Goal: Task Accomplishment & Management: Use online tool/utility

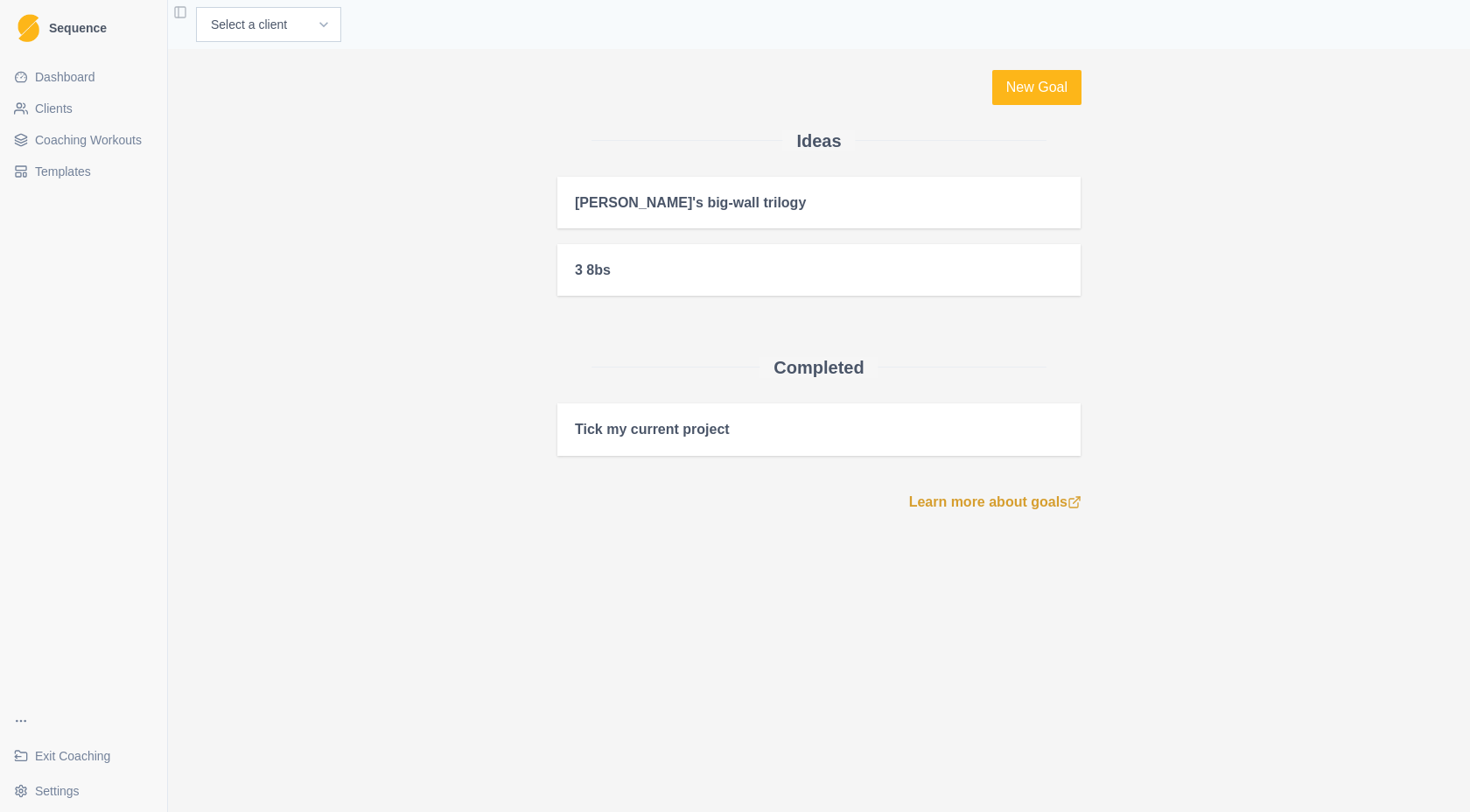
click at [79, 110] on link "Clients" at bounding box center [83, 108] width 153 height 28
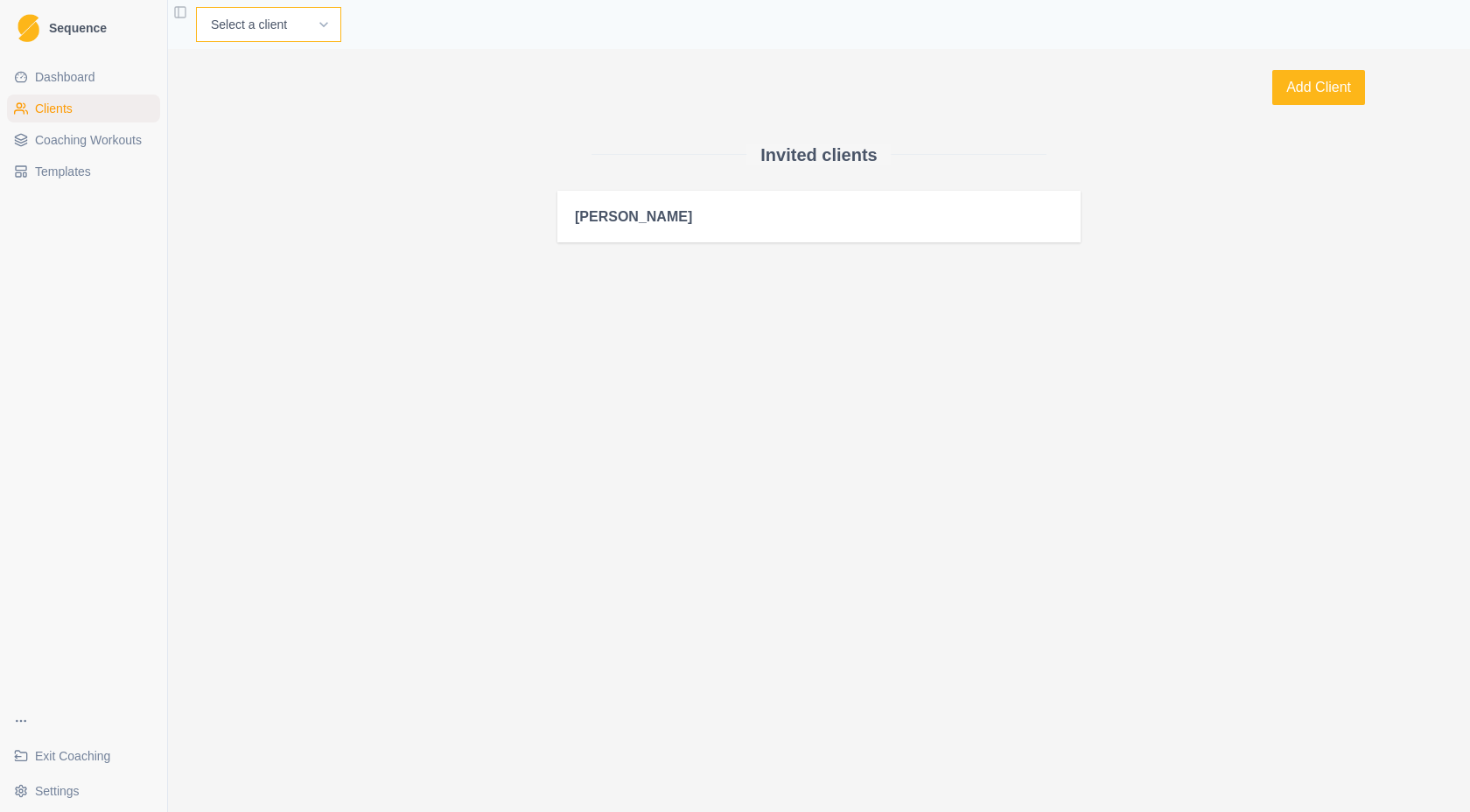
click at [292, 20] on select "Select a client Anna" at bounding box center [269, 24] width 146 height 35
select select "65767544-f1a6-4a7a-87a3-40bb6ec2ba6f"
click at [196, 7] on select "Select a client Anna" at bounding box center [269, 24] width 146 height 35
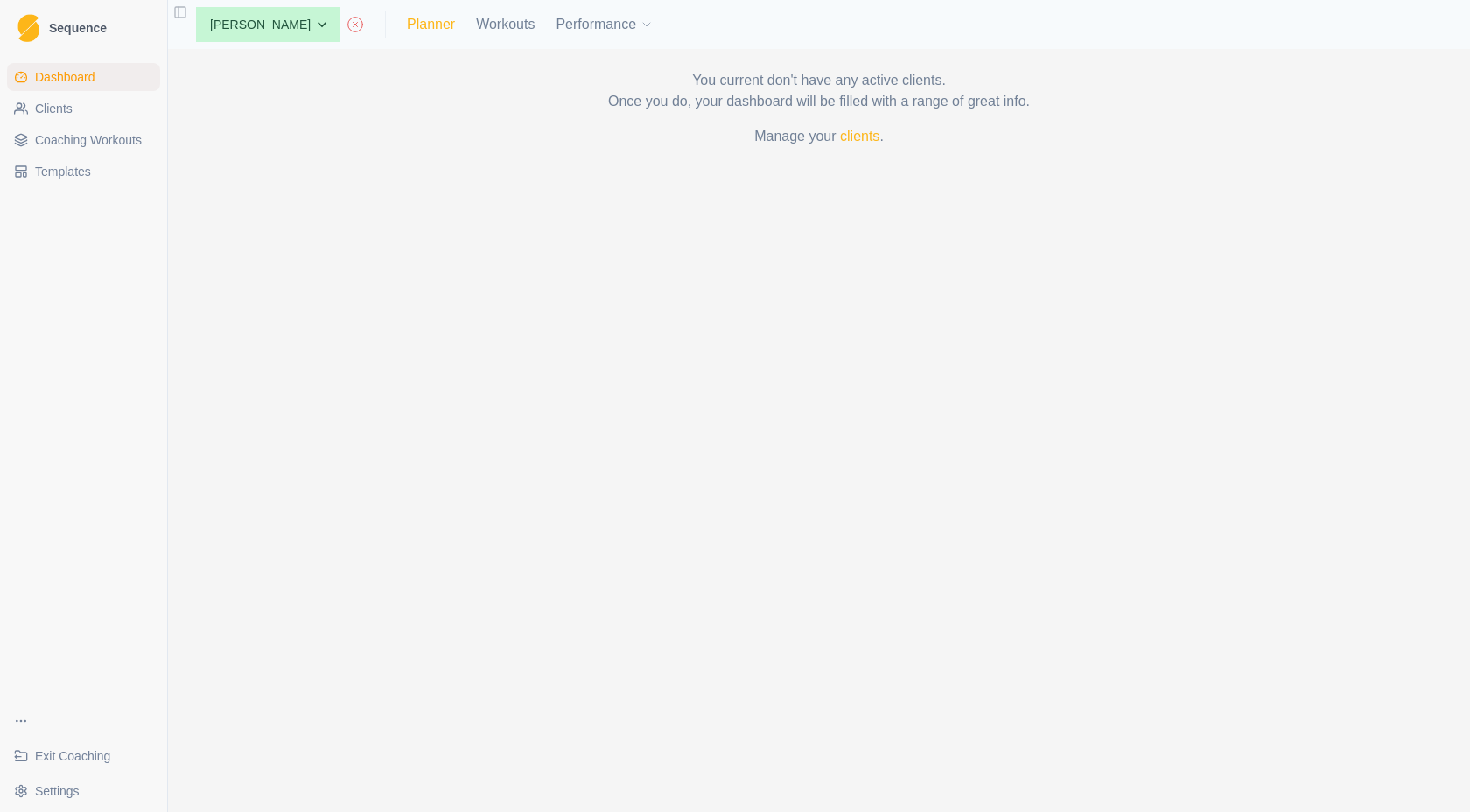
click at [407, 29] on link "Planner" at bounding box center [431, 25] width 48 height 21
select select "month"
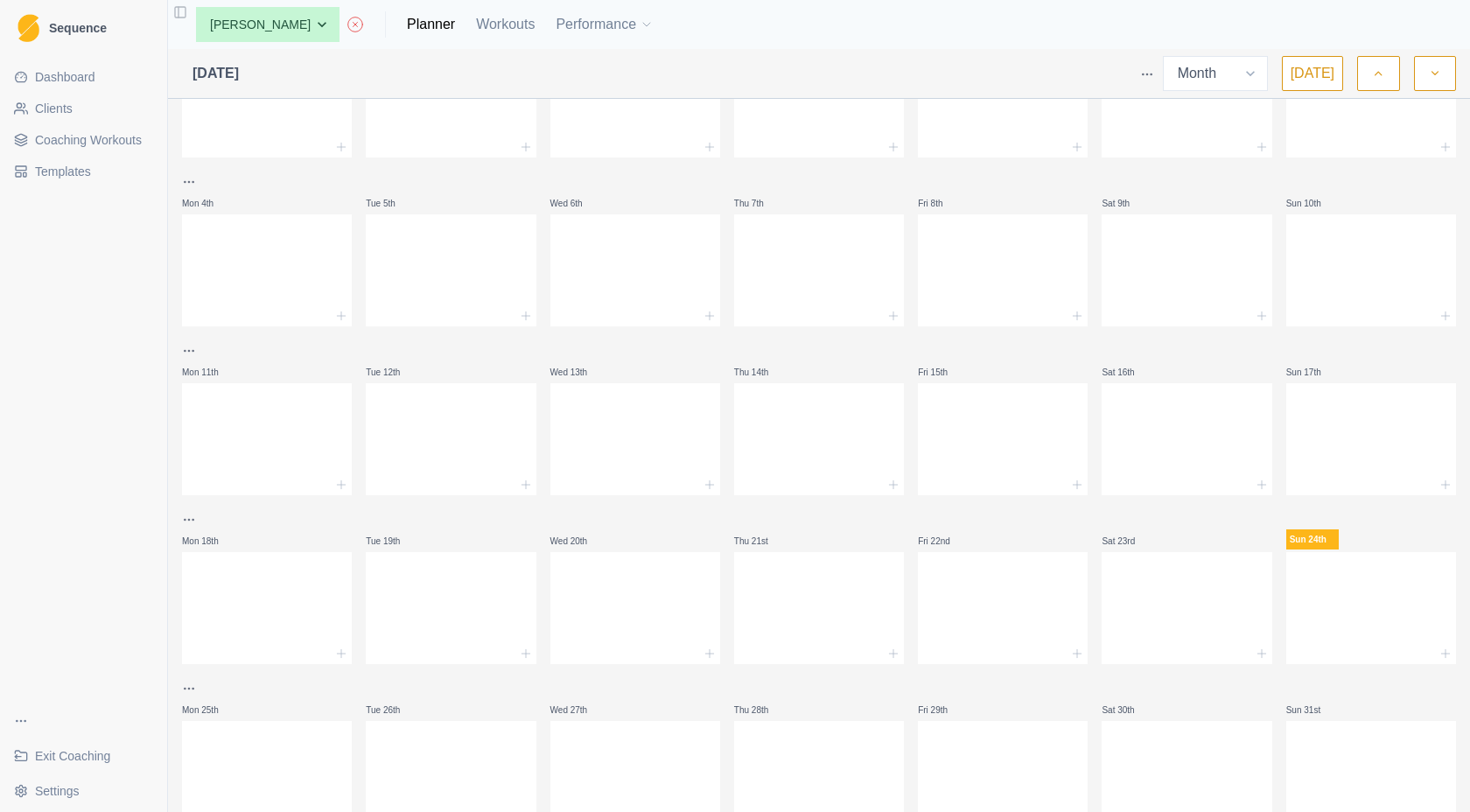
scroll to position [174, 0]
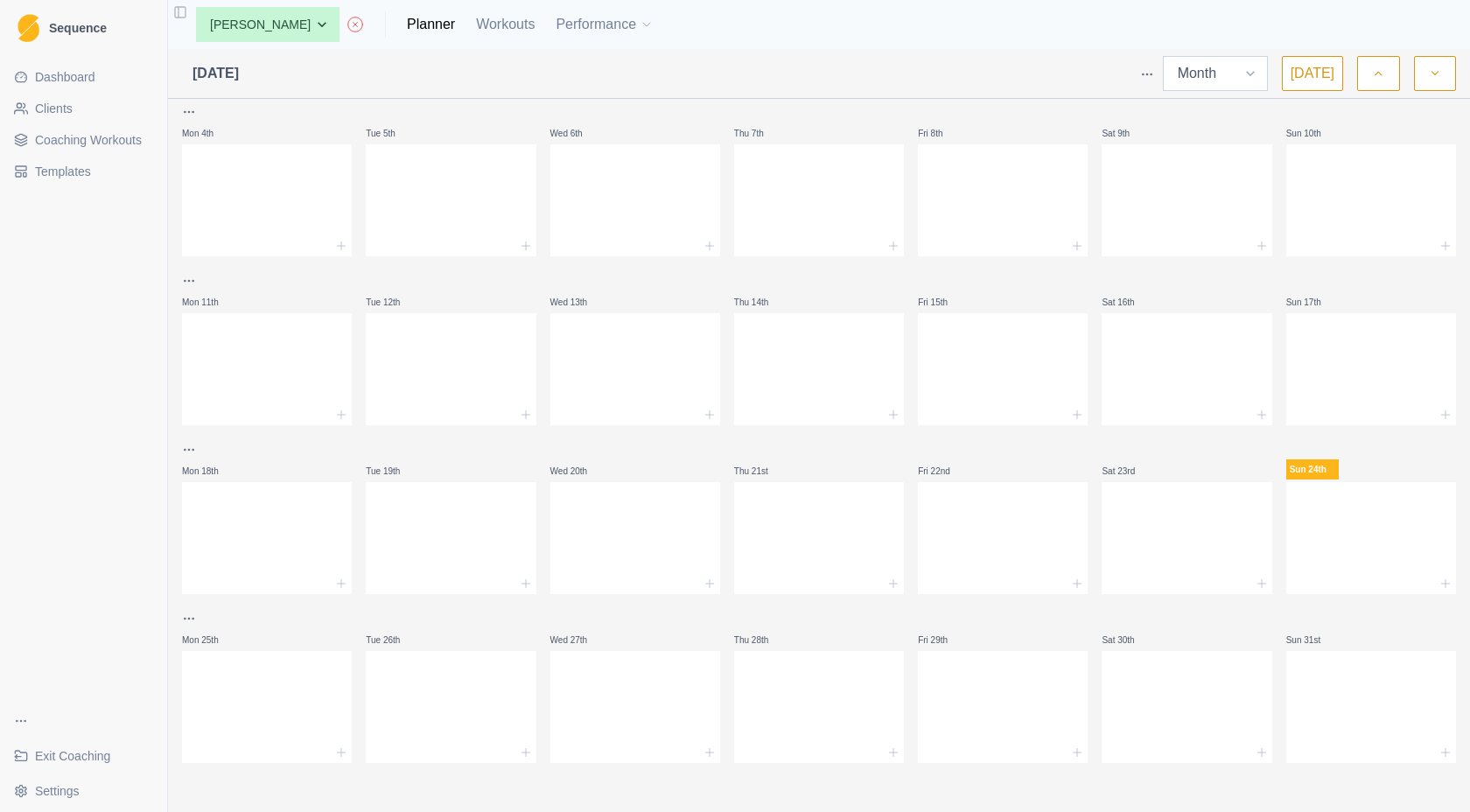
click at [1260, 82] on select "Week Month" at bounding box center [1215, 73] width 105 height 35
click at [1167, 56] on select "Week Month" at bounding box center [1215, 73] width 105 height 35
click at [1307, 74] on button "[DATE]" at bounding box center [1313, 73] width 61 height 35
click at [1436, 78] on icon "button" at bounding box center [1435, 74] width 12 height 17
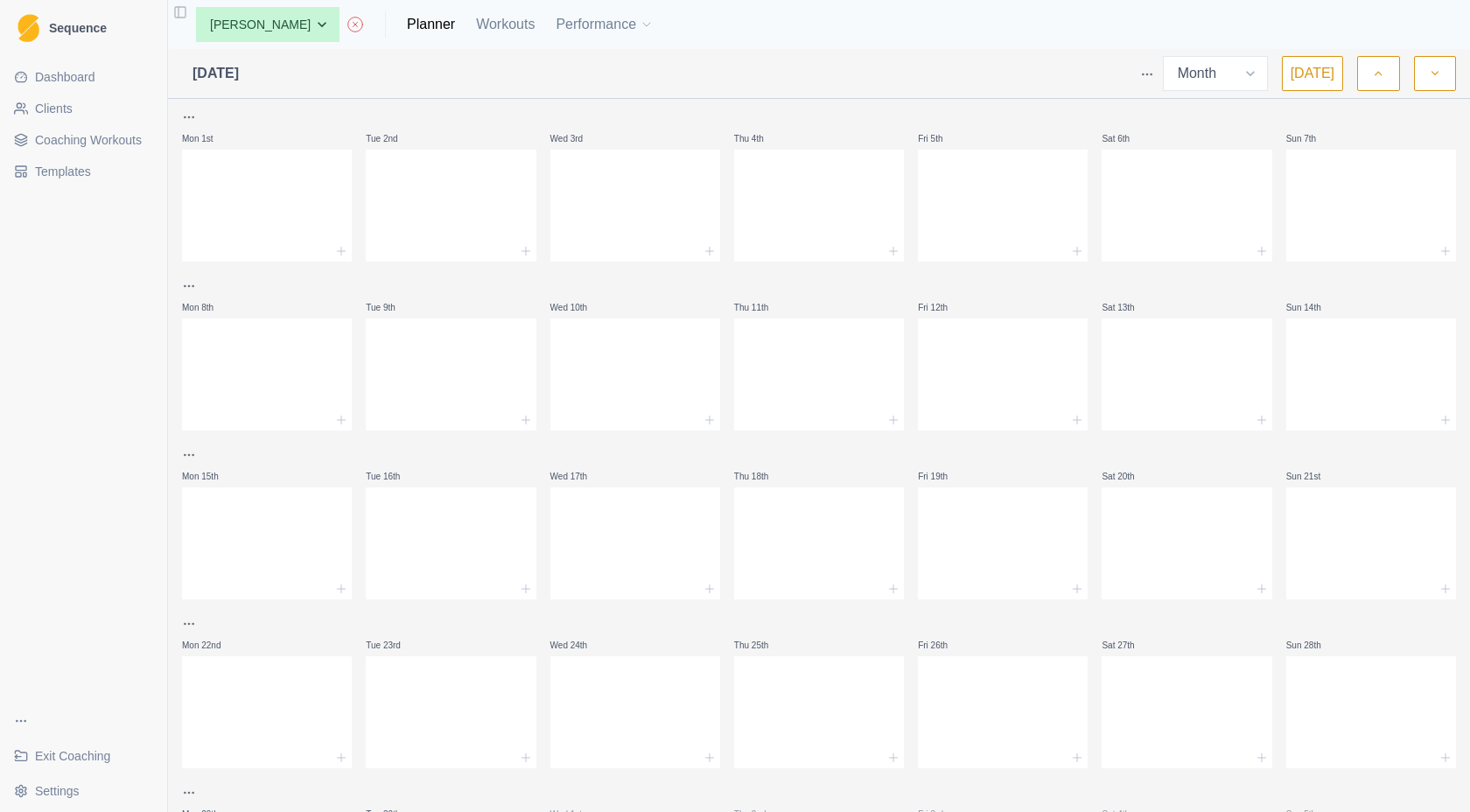
click at [1374, 70] on icon "button" at bounding box center [1378, 74] width 12 height 17
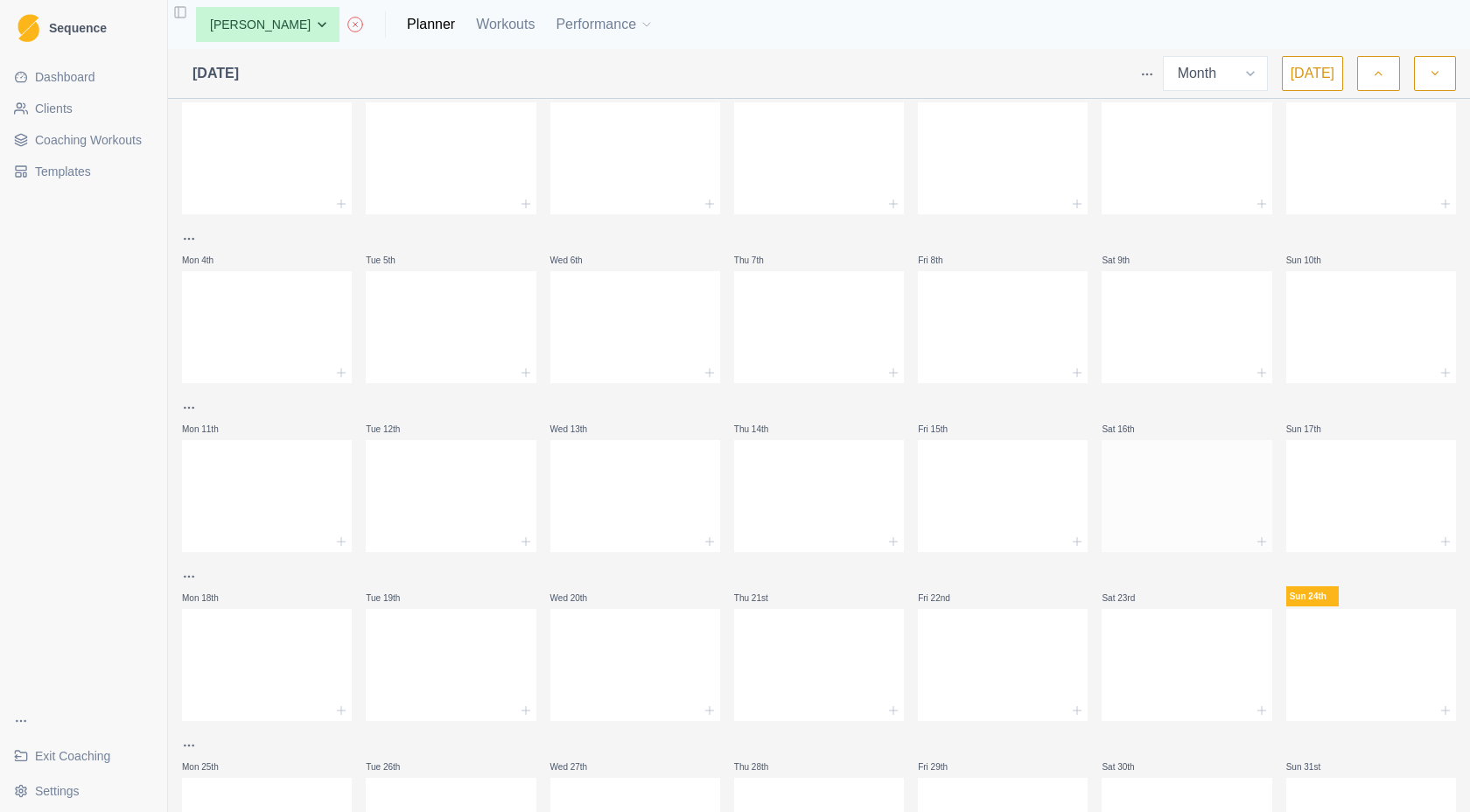
scroll to position [174, 0]
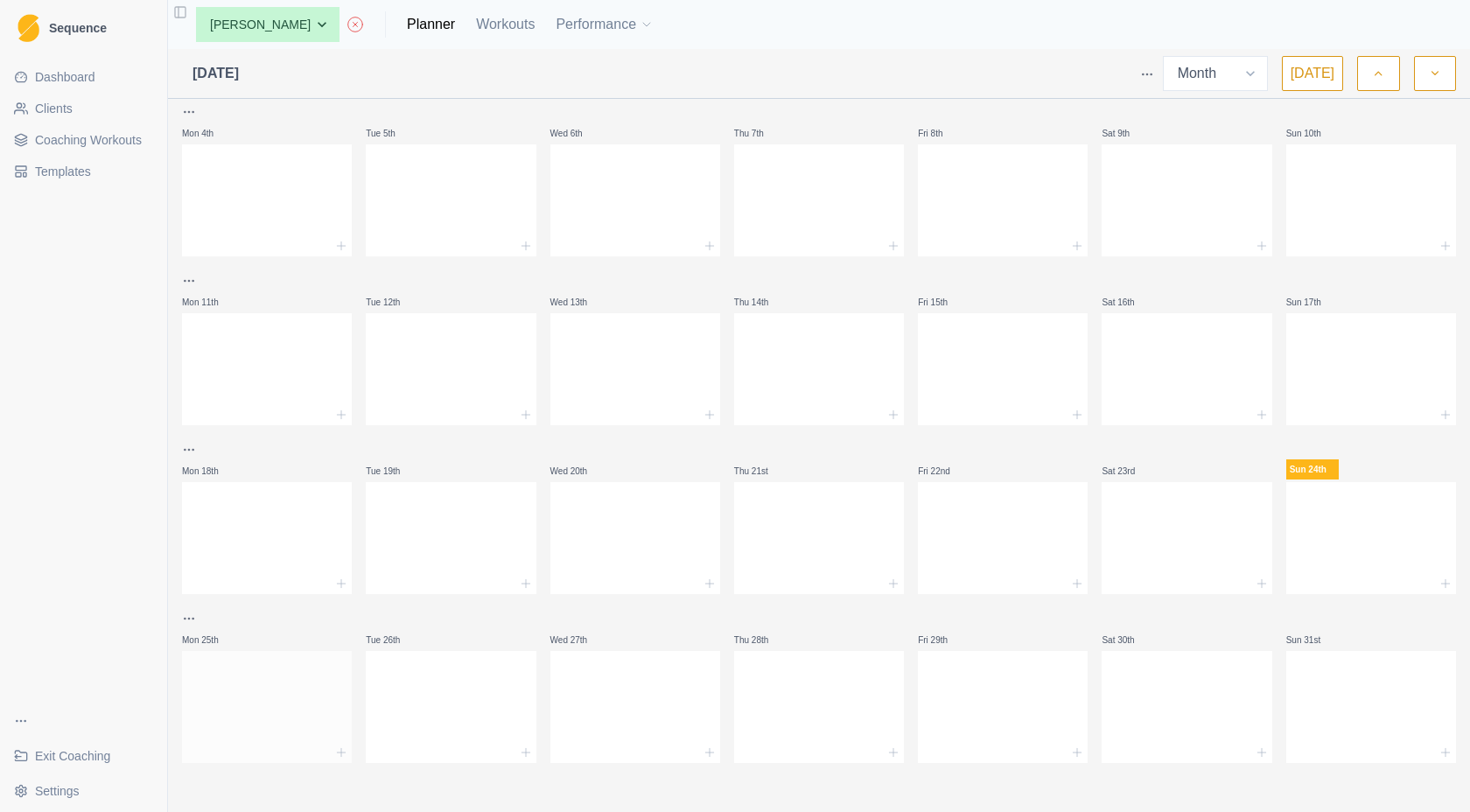
click at [291, 702] on div at bounding box center [266, 703] width 170 height 77
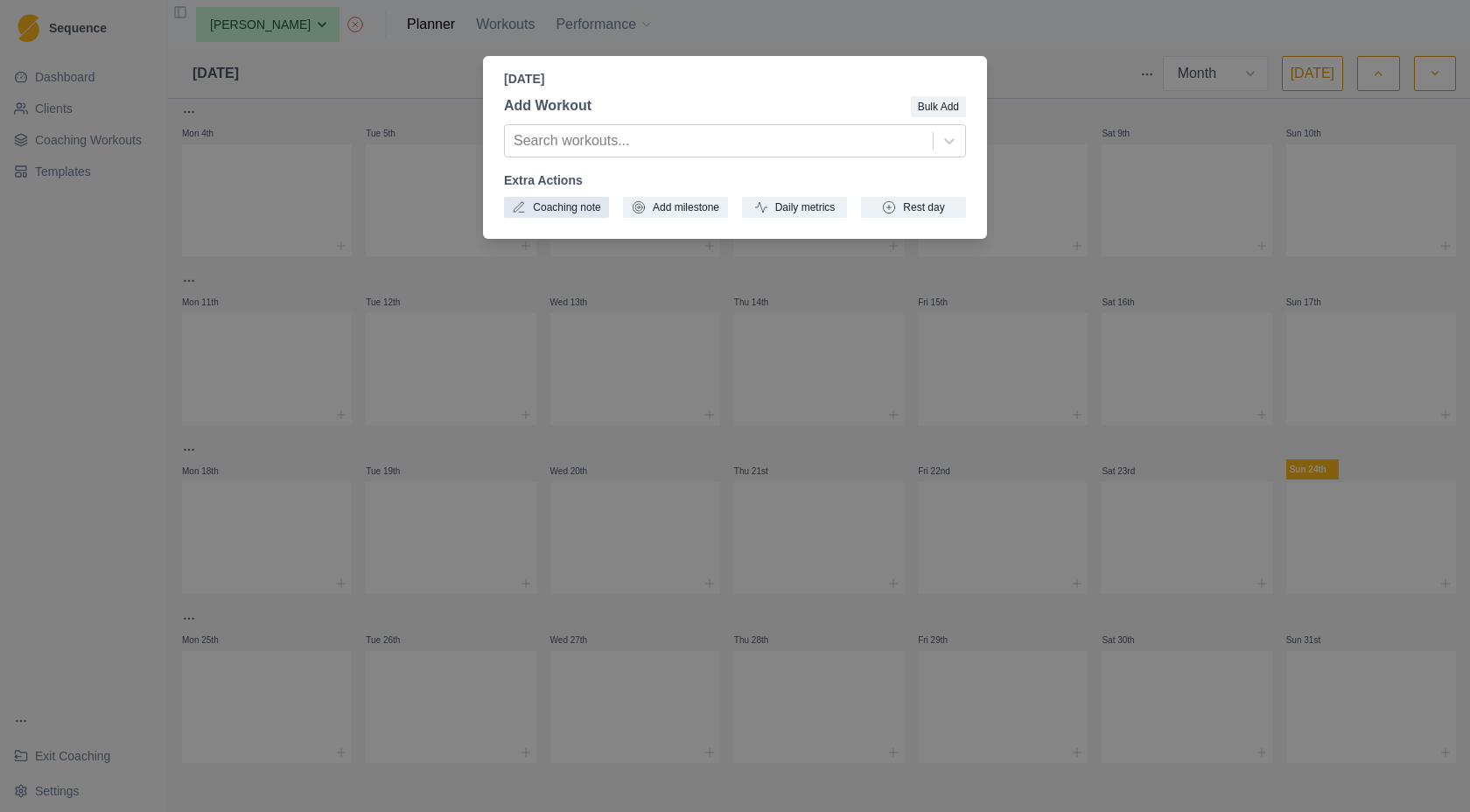
click at [560, 211] on button "Coaching note" at bounding box center [556, 208] width 105 height 21
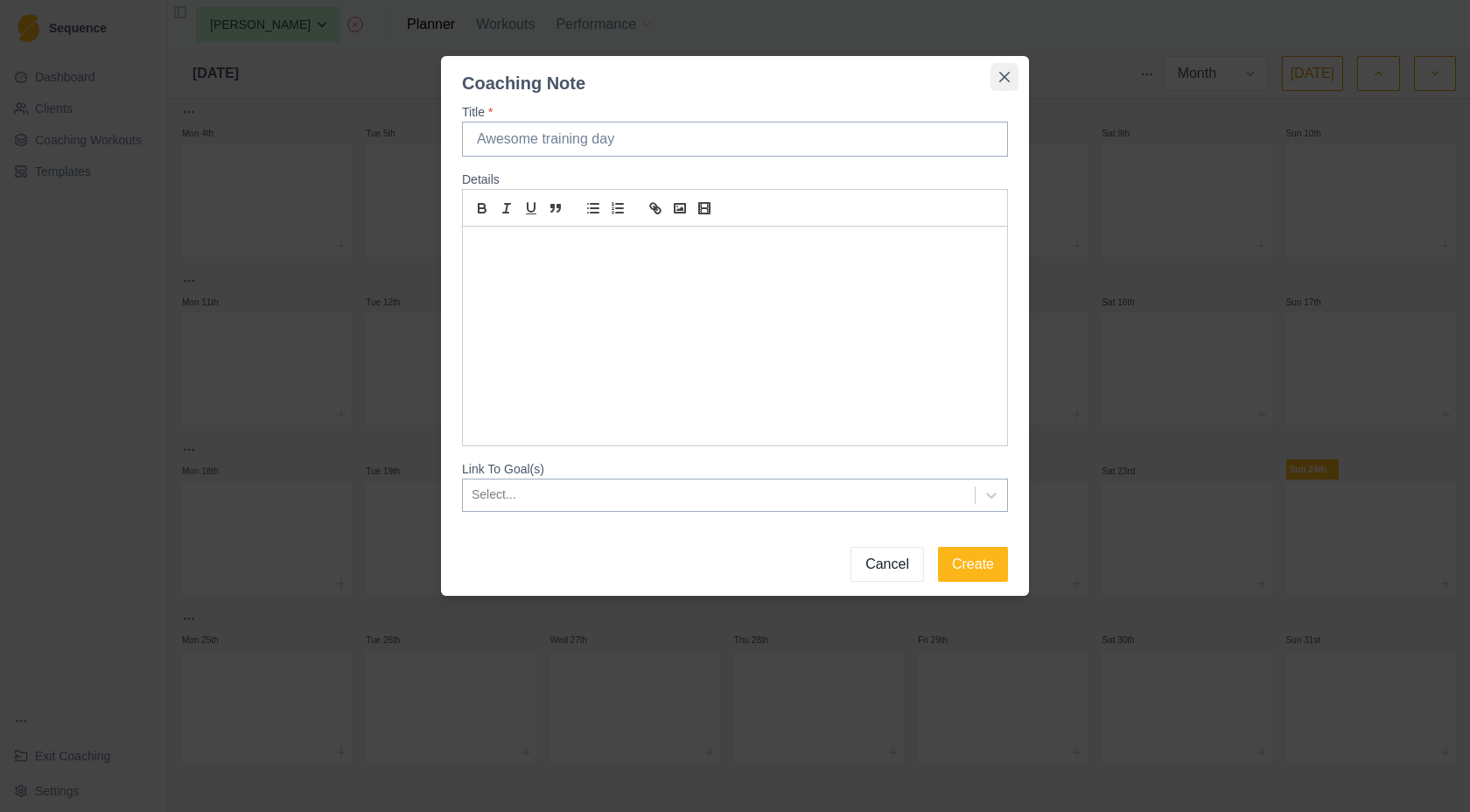
click at [1013, 79] on button "Close" at bounding box center [1004, 77] width 28 height 28
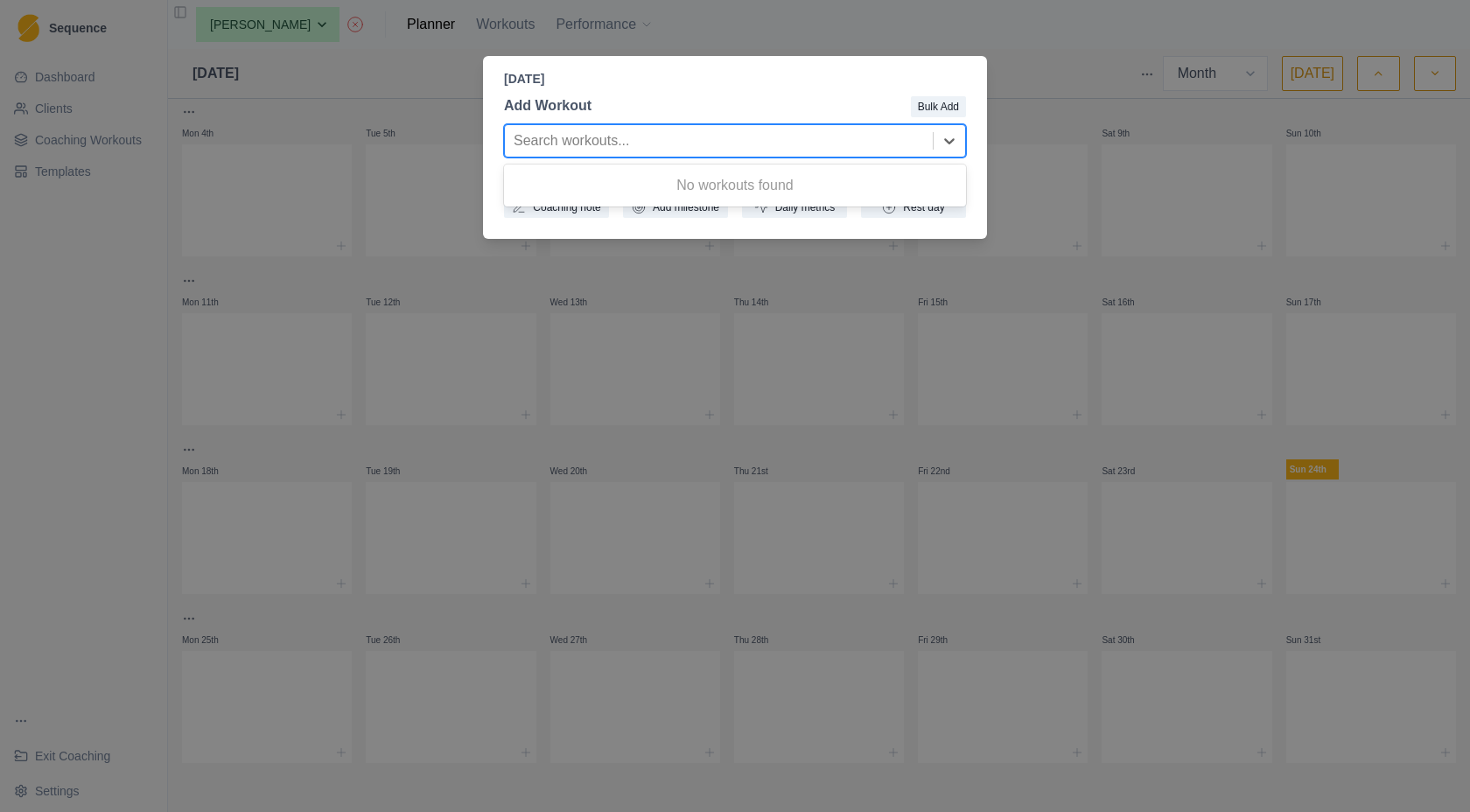
click at [754, 141] on div at bounding box center [718, 141] width 411 height 25
type input "F"
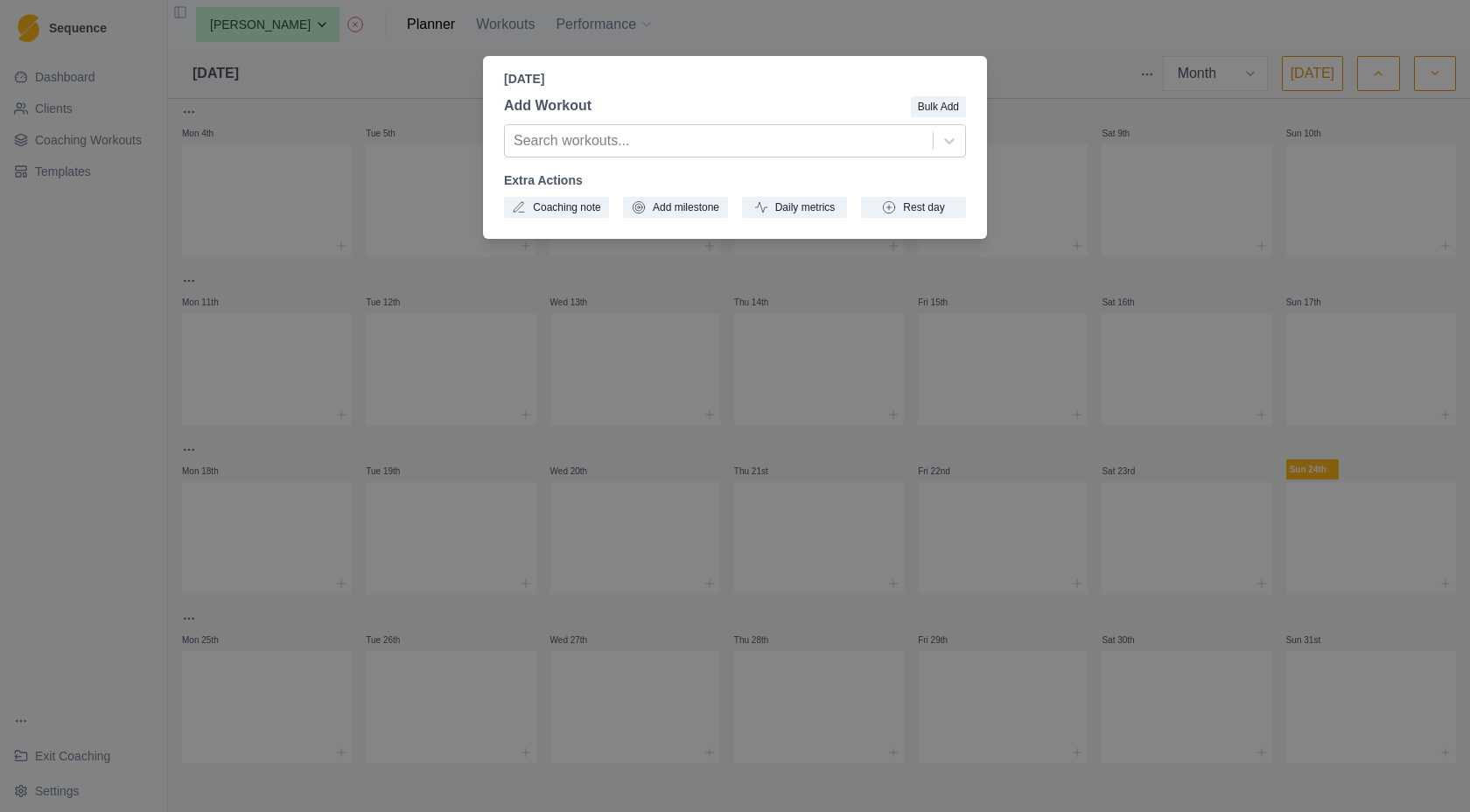
click at [679, 92] on div "Add Workout Bulk Add Search workouts... Extra Actions Coaching note Add milesto…" at bounding box center [735, 156] width 504 height 137
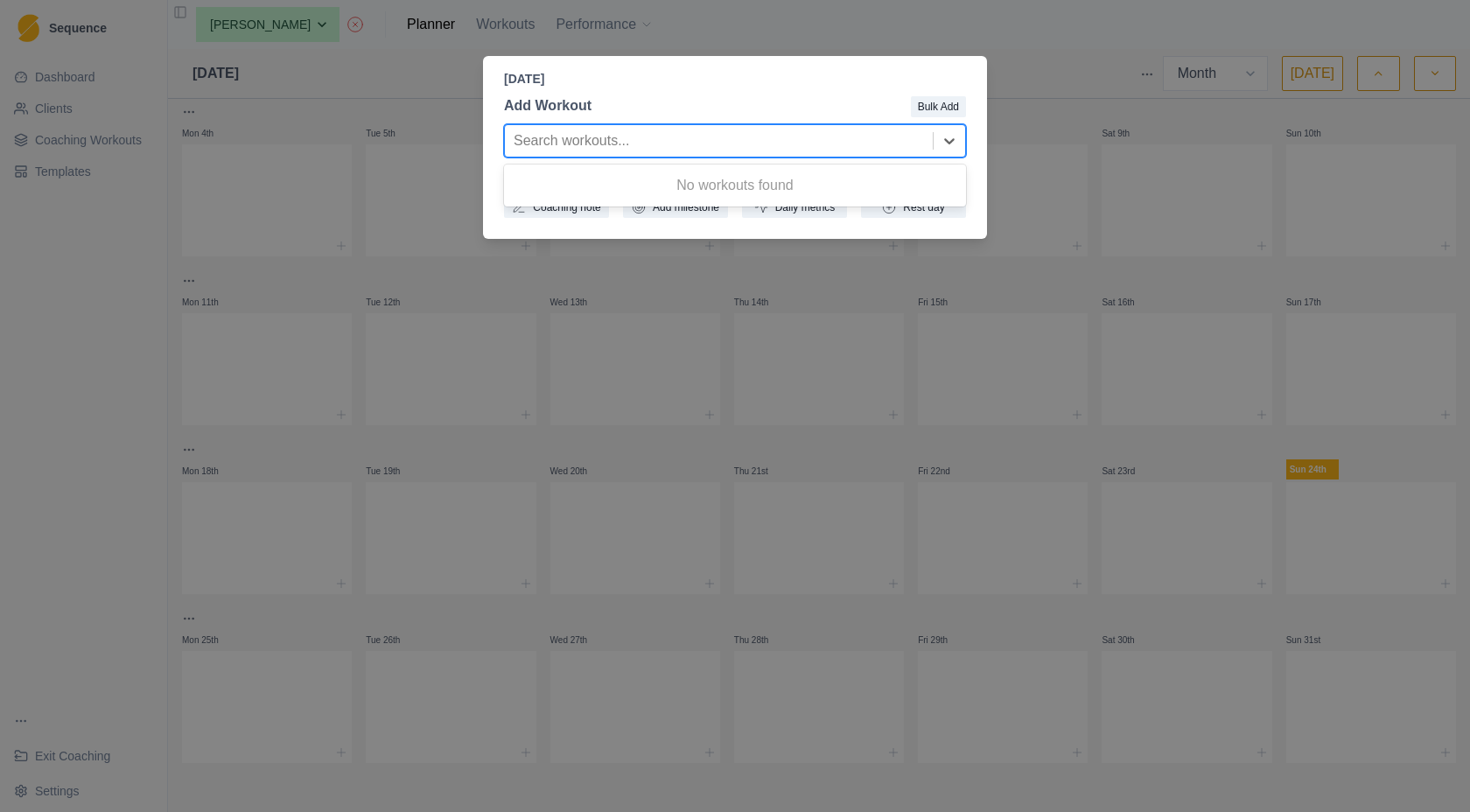
click at [722, 146] on div at bounding box center [718, 141] width 411 height 25
type input "f"
click at [708, 30] on div "[DATE] Add Workout Bulk Add Use Up and Down to choose options, press Enter to s…" at bounding box center [735, 406] width 1470 height 812
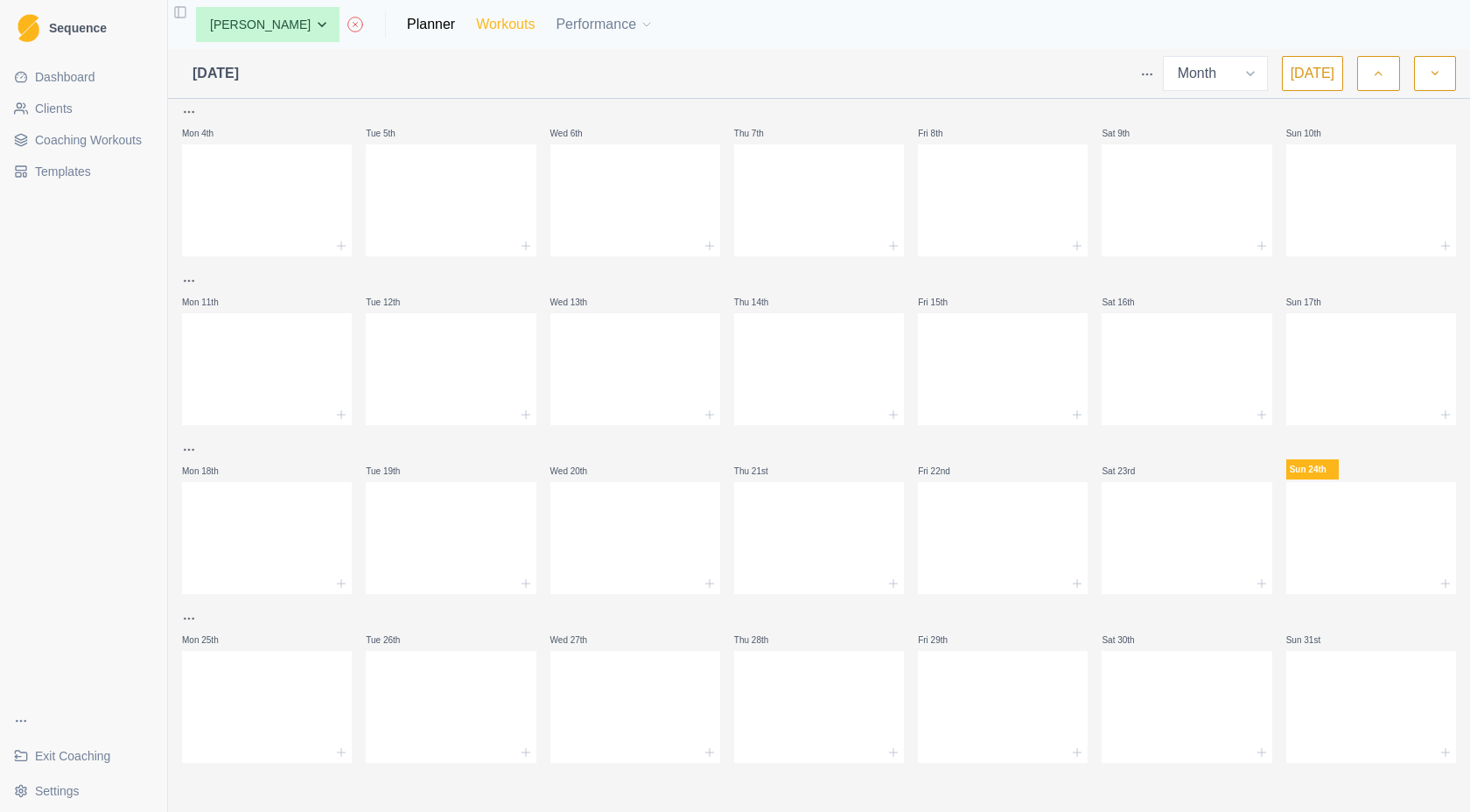
click at [476, 24] on link "Workouts" at bounding box center [505, 25] width 58 height 21
